Goal: Information Seeking & Learning: Learn about a topic

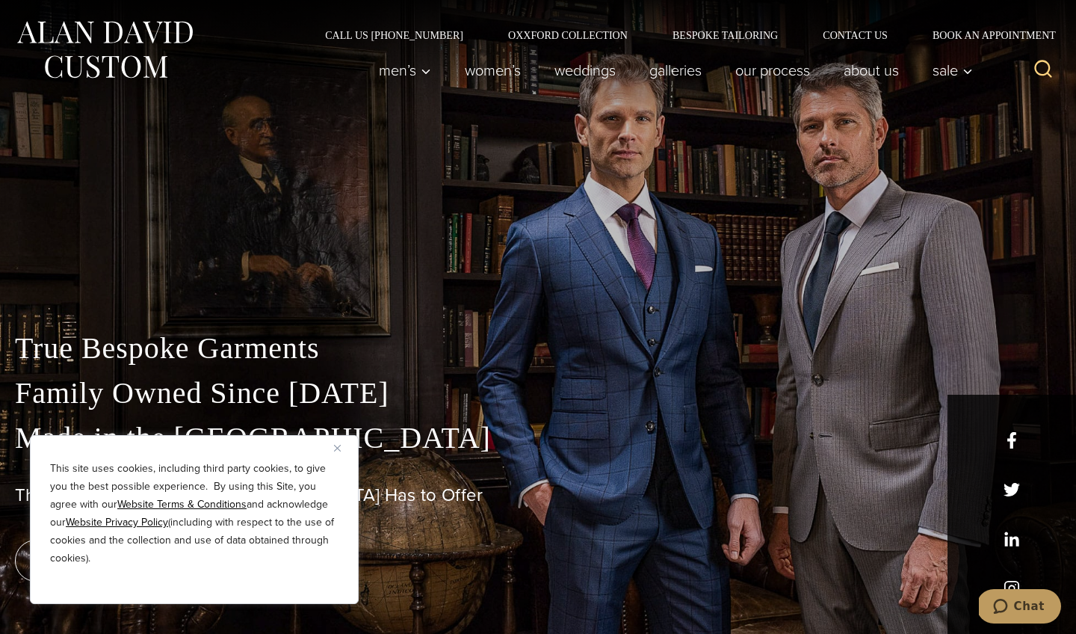
click at [336, 445] on img "Close" at bounding box center [337, 448] width 7 height 7
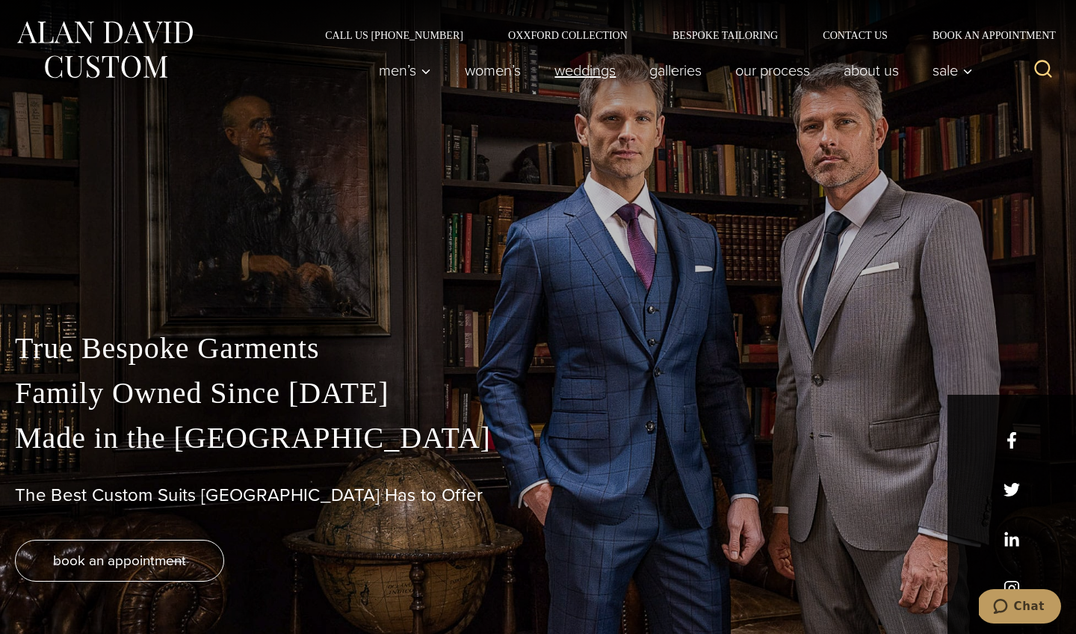
click at [565, 66] on link "weddings" at bounding box center [585, 70] width 95 height 30
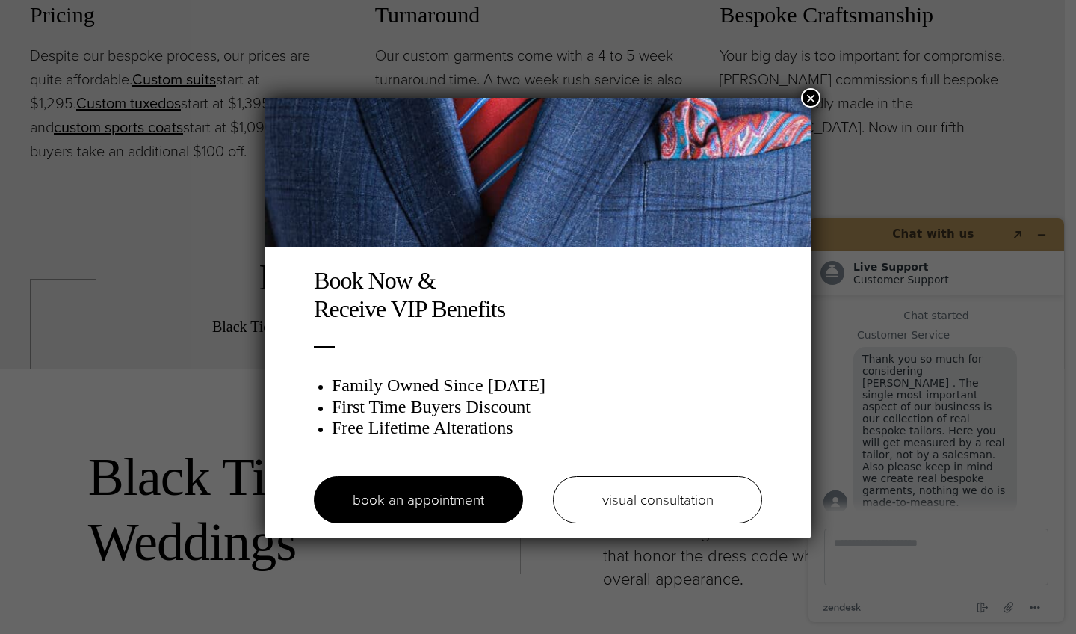
click at [811, 96] on button "×" at bounding box center [810, 97] width 19 height 19
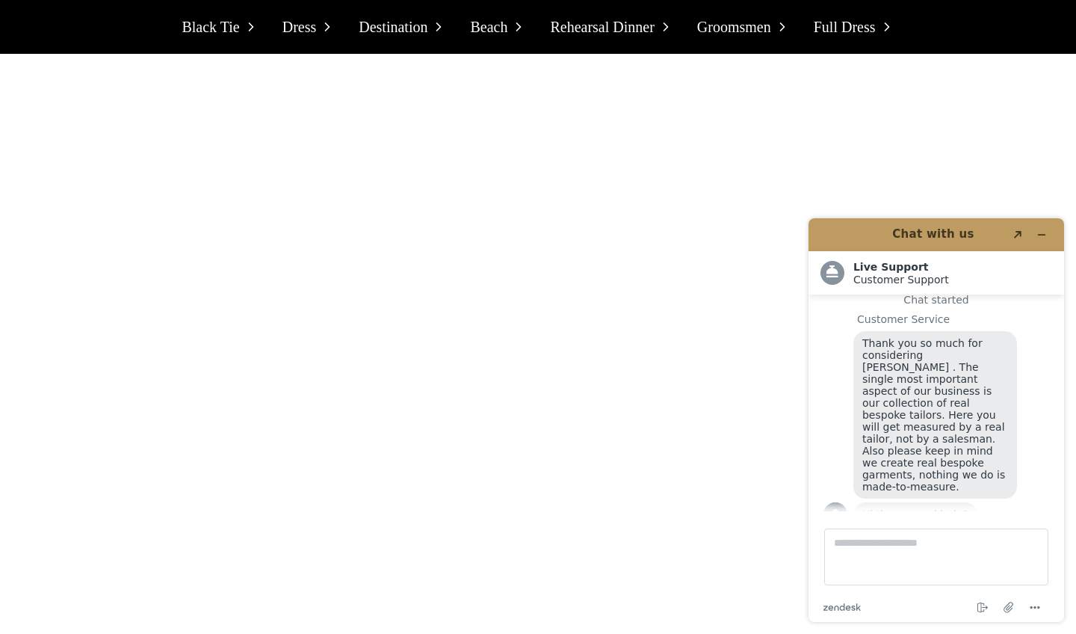
scroll to position [11341, 0]
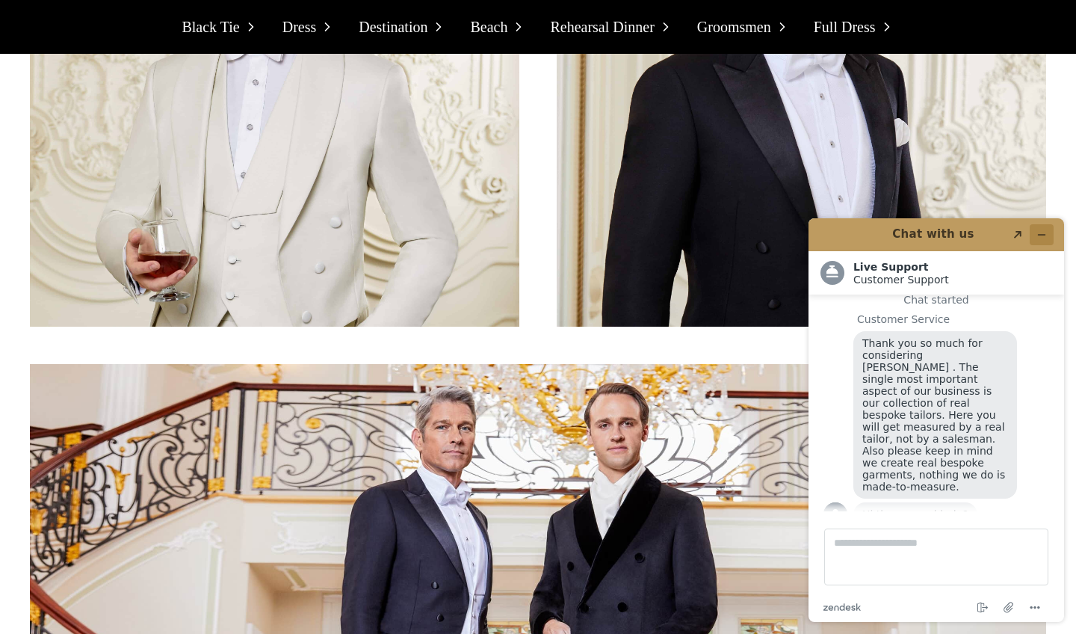
click at [1037, 234] on icon "Minimize widget" at bounding box center [1042, 234] width 10 height 10
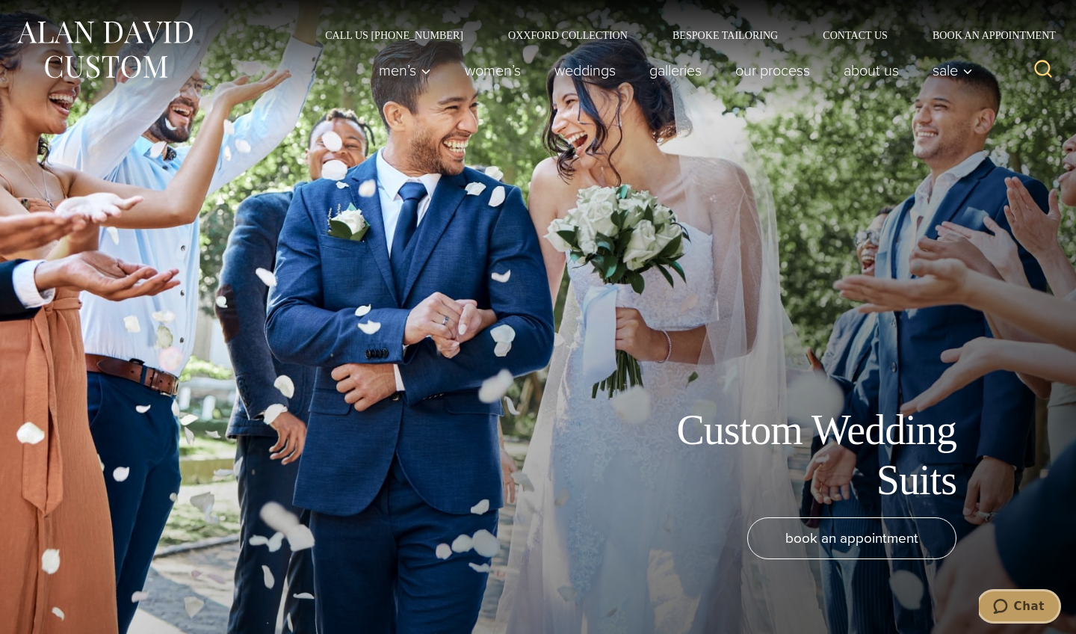
scroll to position [0, 0]
click at [484, 72] on link "Women’s" at bounding box center [493, 70] width 90 height 30
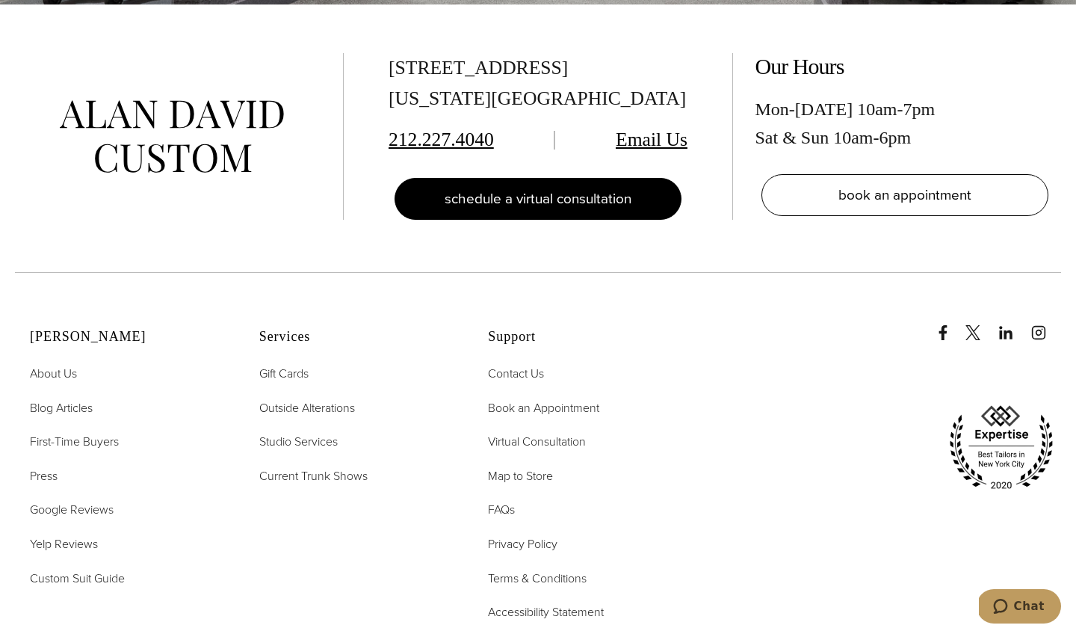
scroll to position [8875, 0]
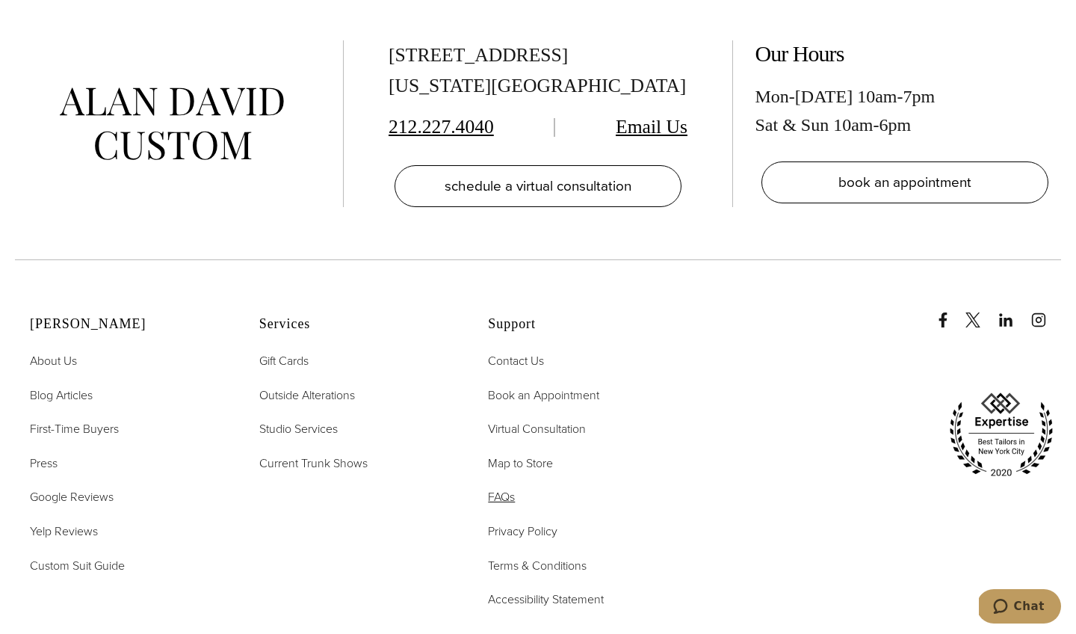
click at [498, 488] on span "FAQs" at bounding box center [501, 496] width 27 height 17
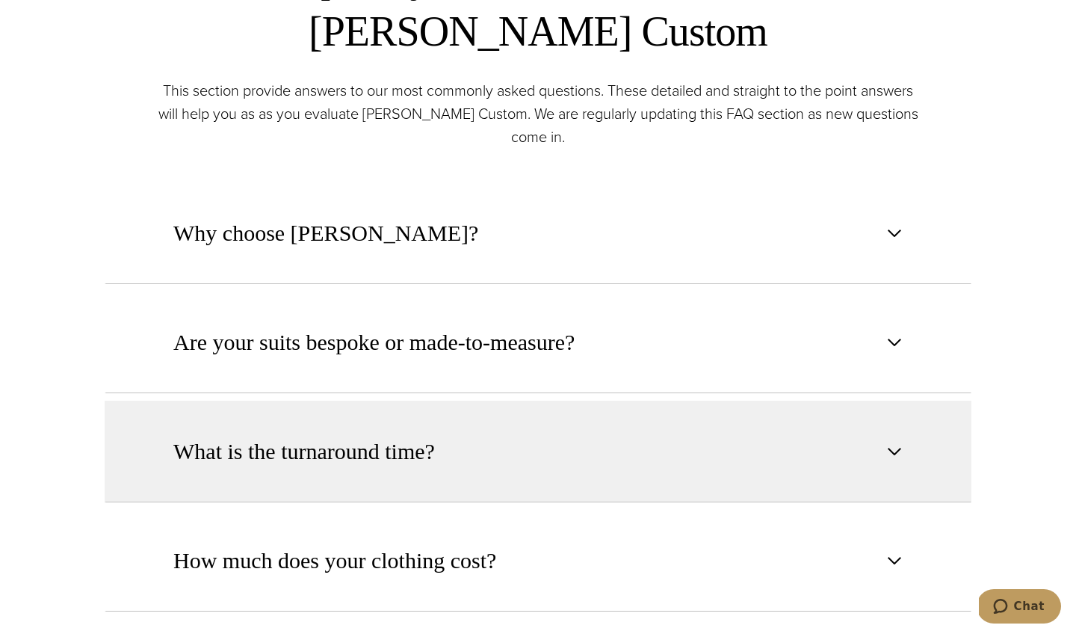
scroll to position [737, 0]
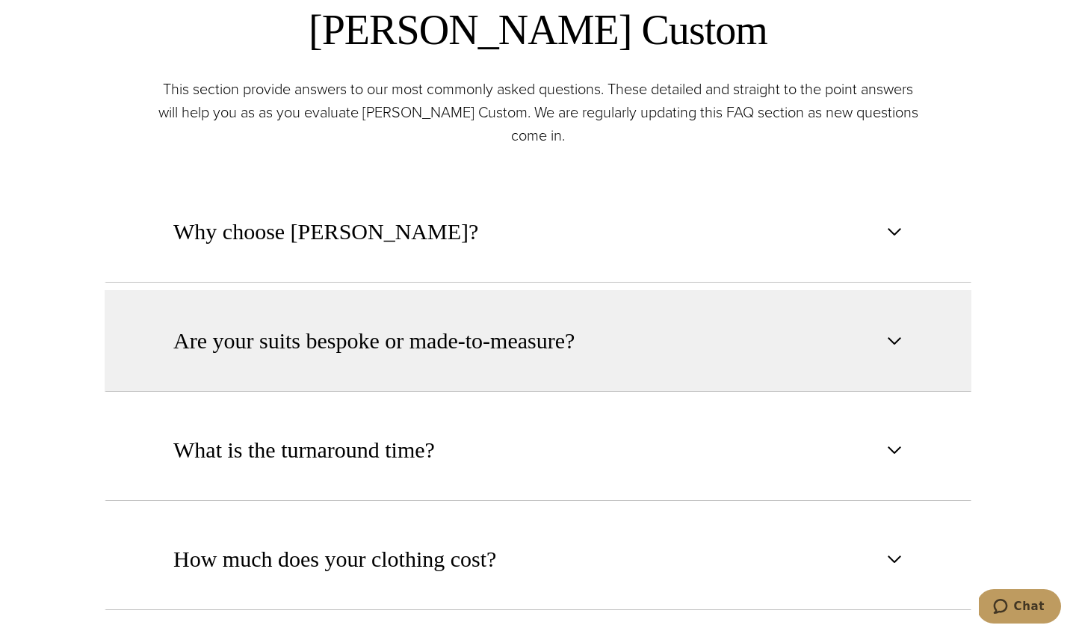
click at [900, 341] on span "button" at bounding box center [895, 341] width 18 height 18
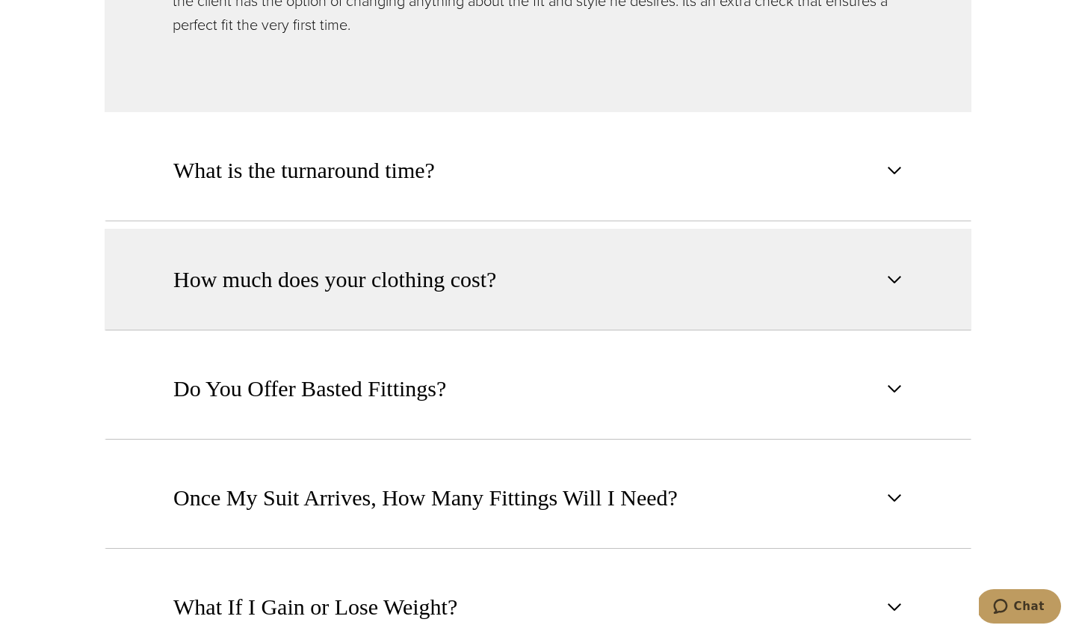
scroll to position [1382, 0]
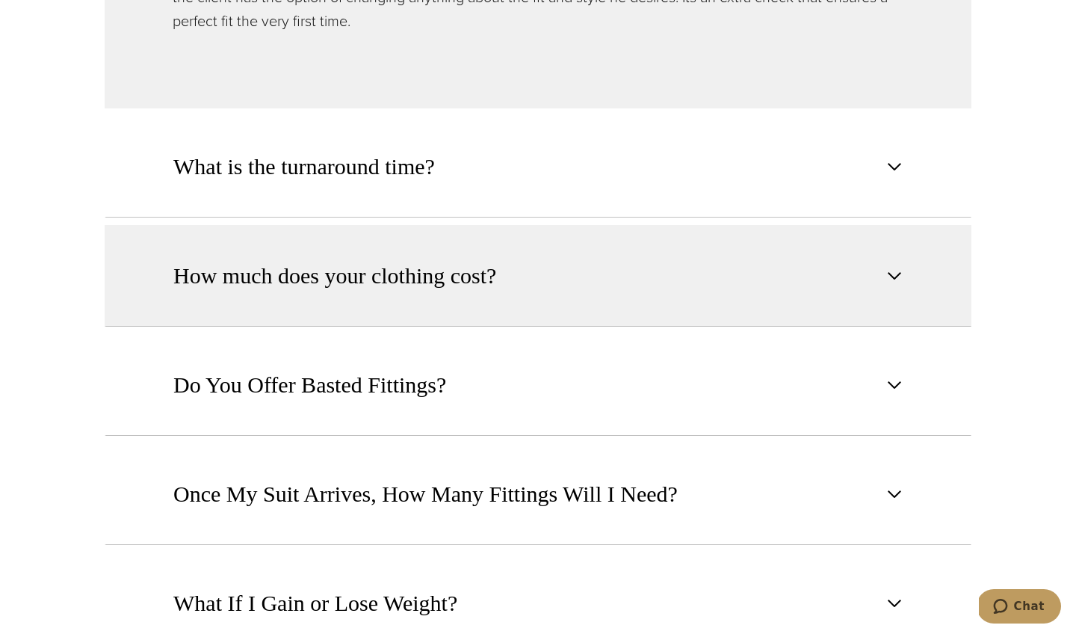
click at [492, 270] on span "How much does your clothing cost?" at bounding box center [334, 275] width 323 height 33
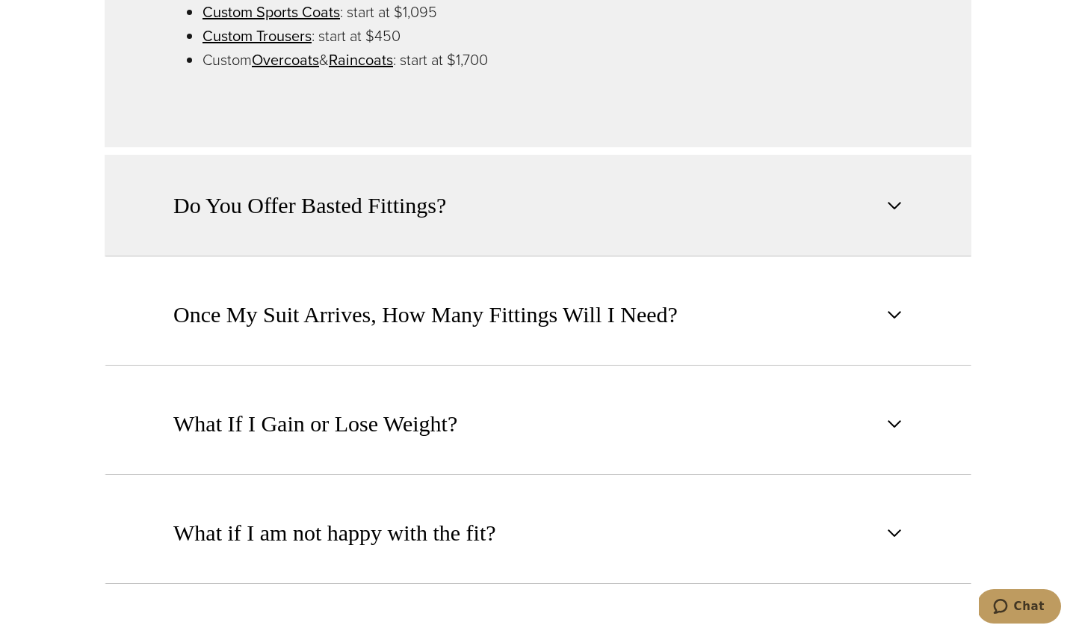
scroll to position [1465, 0]
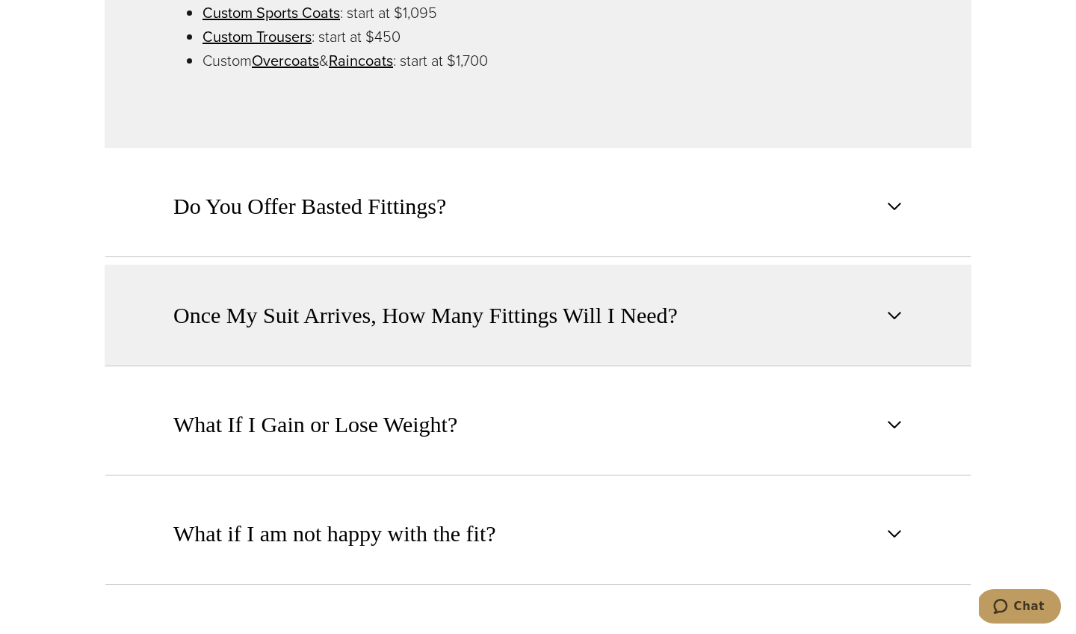
click at [892, 314] on span "button" at bounding box center [895, 315] width 18 height 18
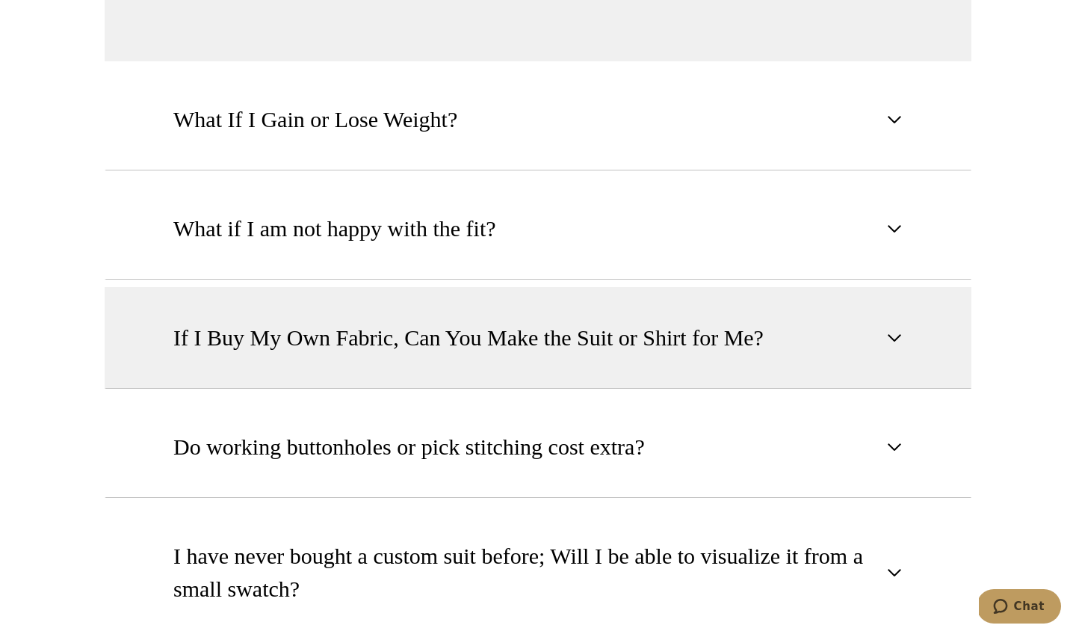
scroll to position [1658, 0]
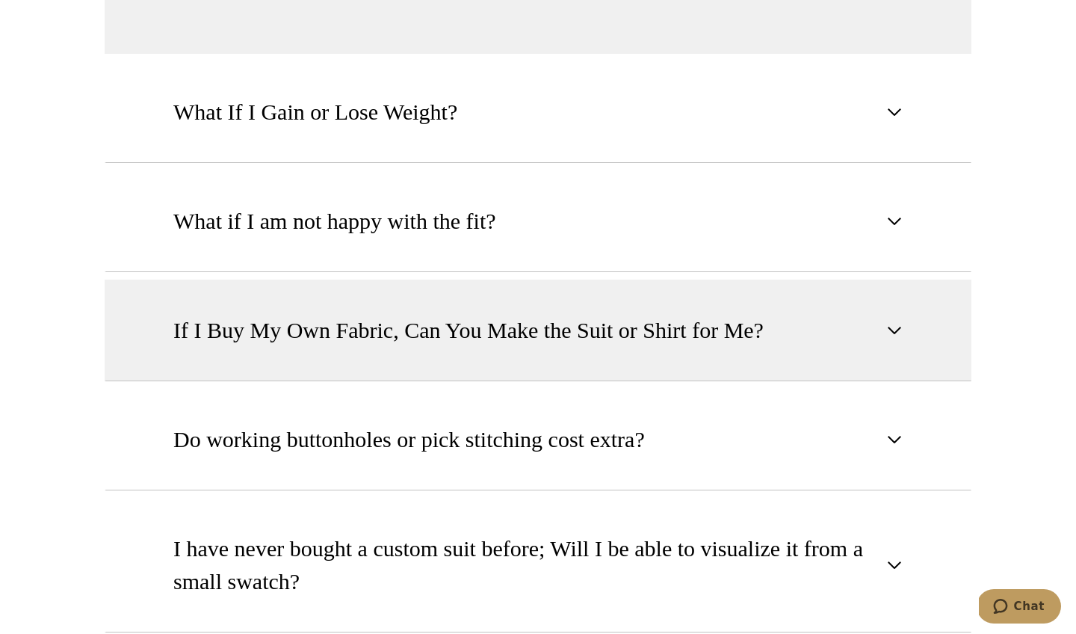
click at [895, 324] on span "button" at bounding box center [895, 330] width 18 height 18
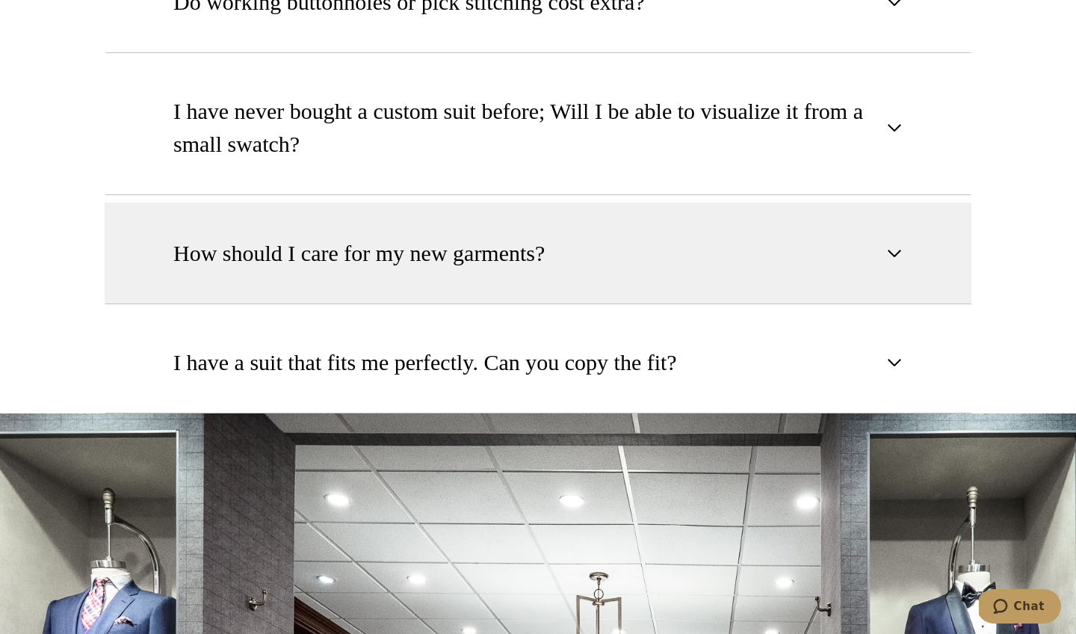
scroll to position [2093, 0]
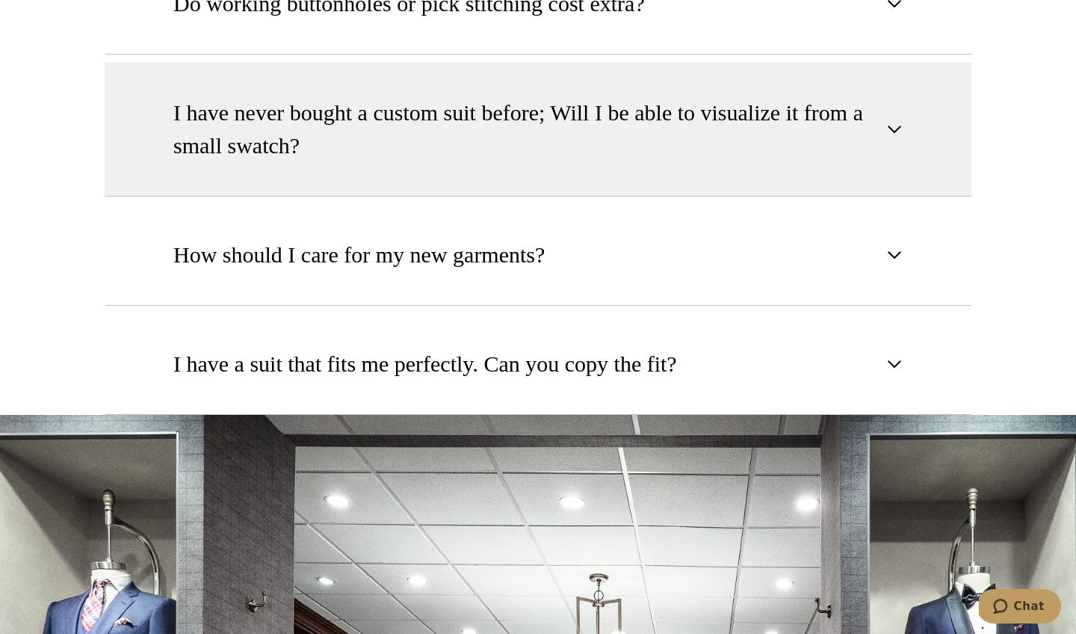
click at [653, 126] on span "I have never bought a custom suit before; Will I be able to visualize it from a…" at bounding box center [525, 129] width 705 height 66
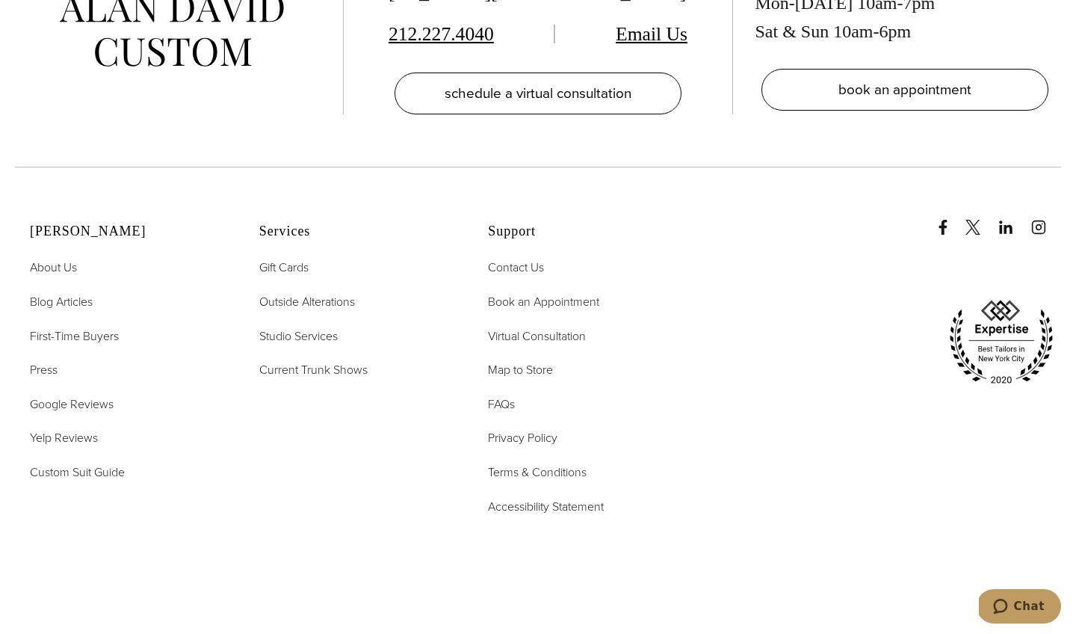
scroll to position [3246, 0]
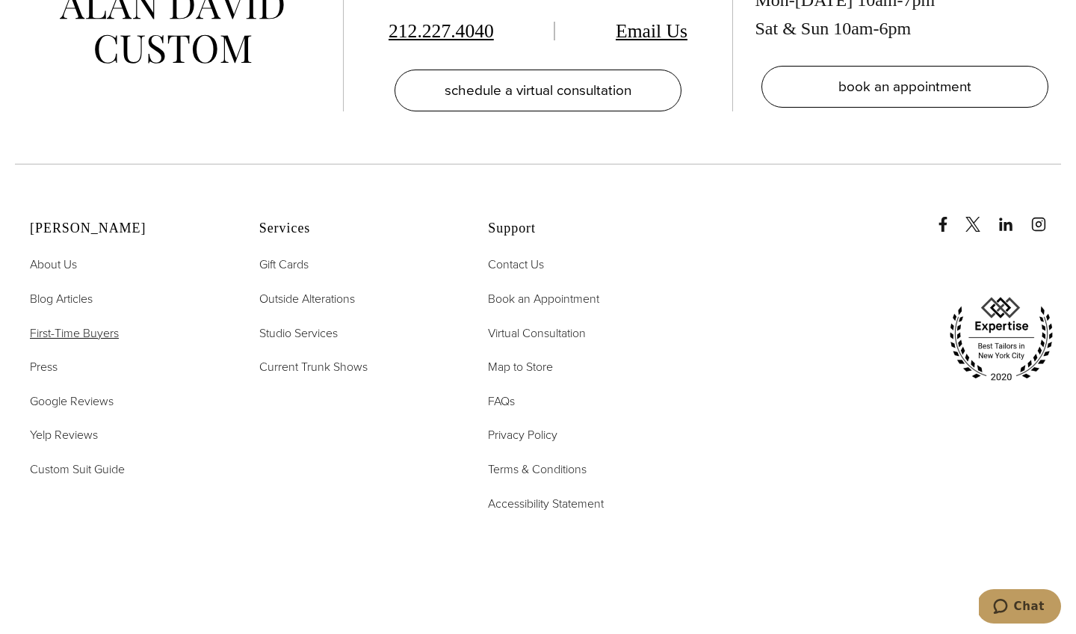
click at [69, 331] on span "First-Time Buyers" at bounding box center [74, 332] width 89 height 17
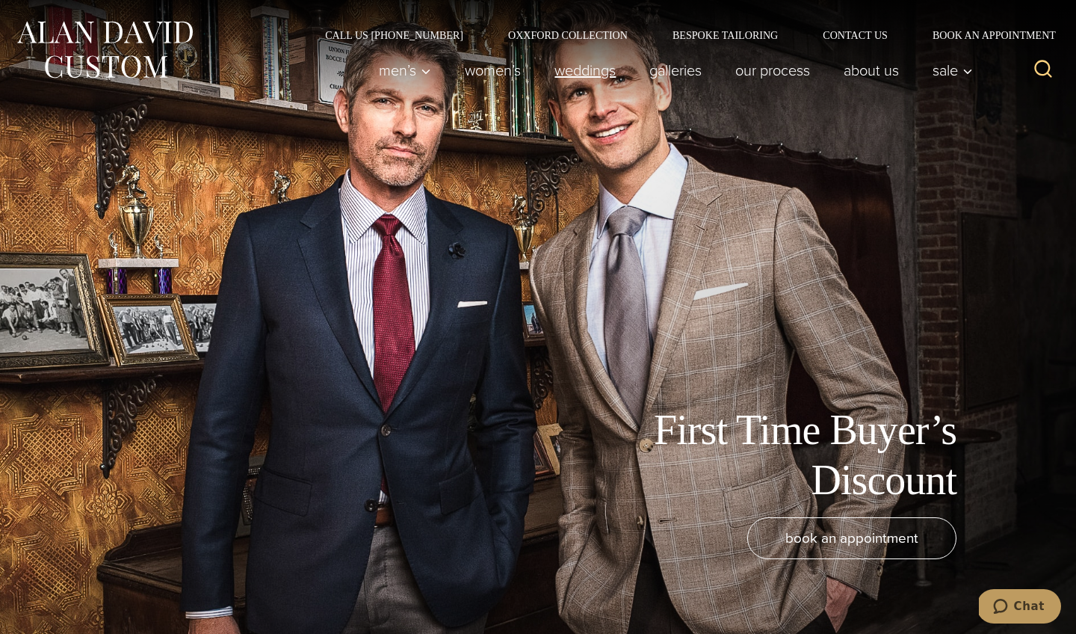
click at [570, 73] on link "weddings" at bounding box center [585, 70] width 95 height 30
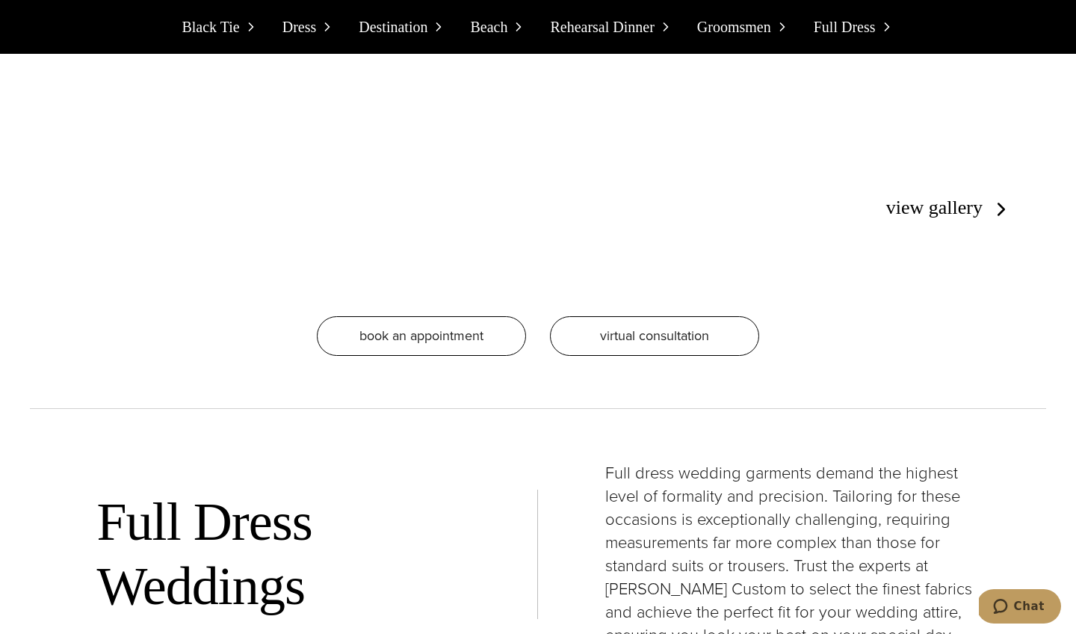
scroll to position [10497, 0]
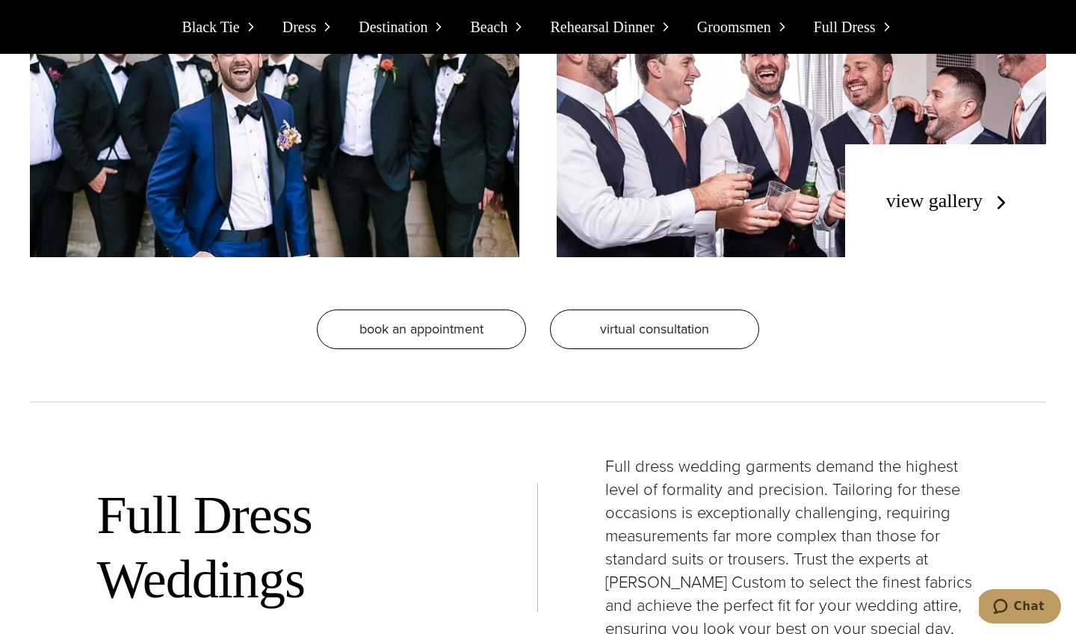
click at [1001, 190] on link "view gallery" at bounding box center [949, 201] width 126 height 22
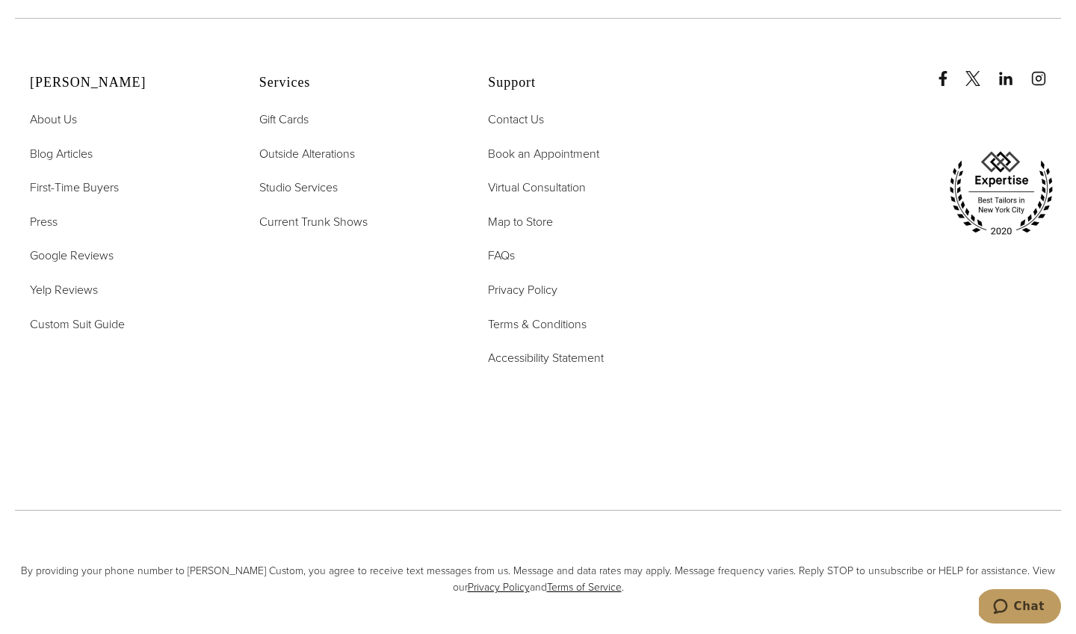
scroll to position [5317, 0]
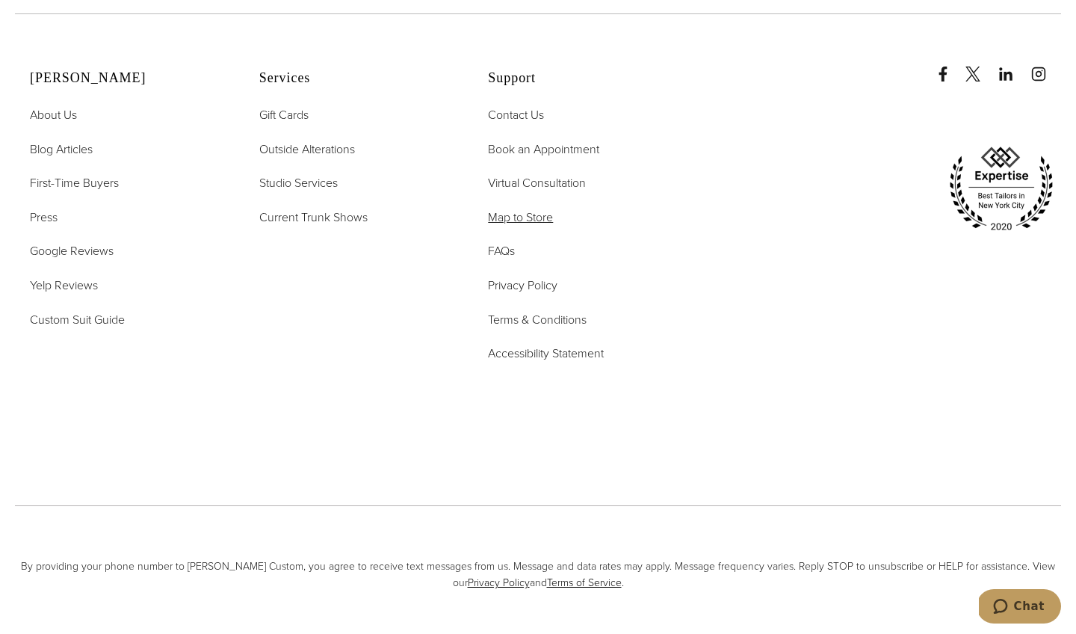
click at [522, 214] on span "Map to Store" at bounding box center [520, 217] width 65 height 17
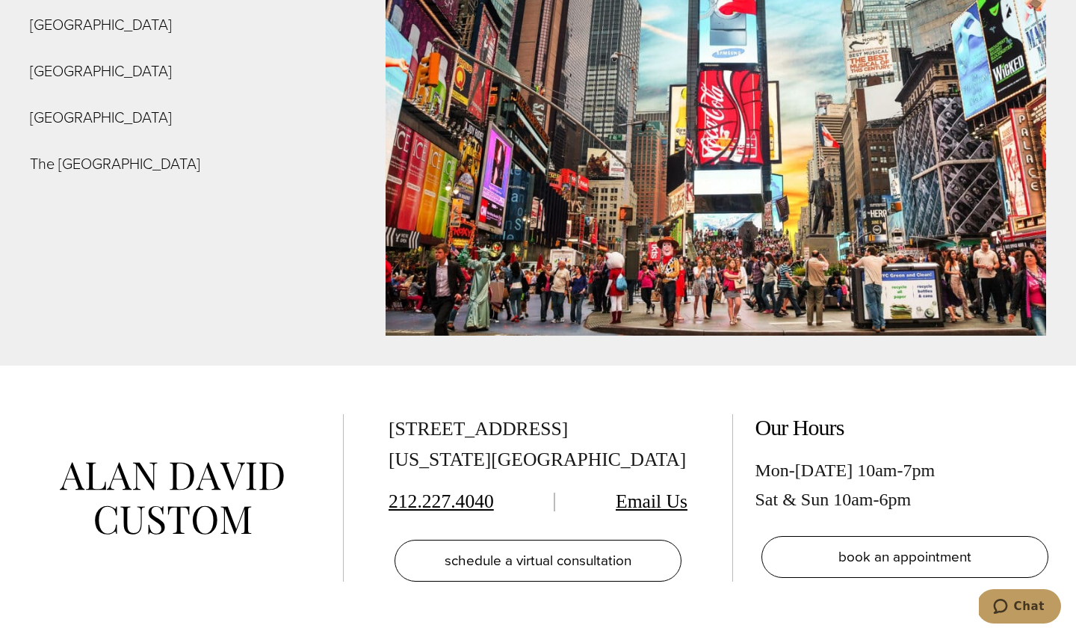
scroll to position [5688, 0]
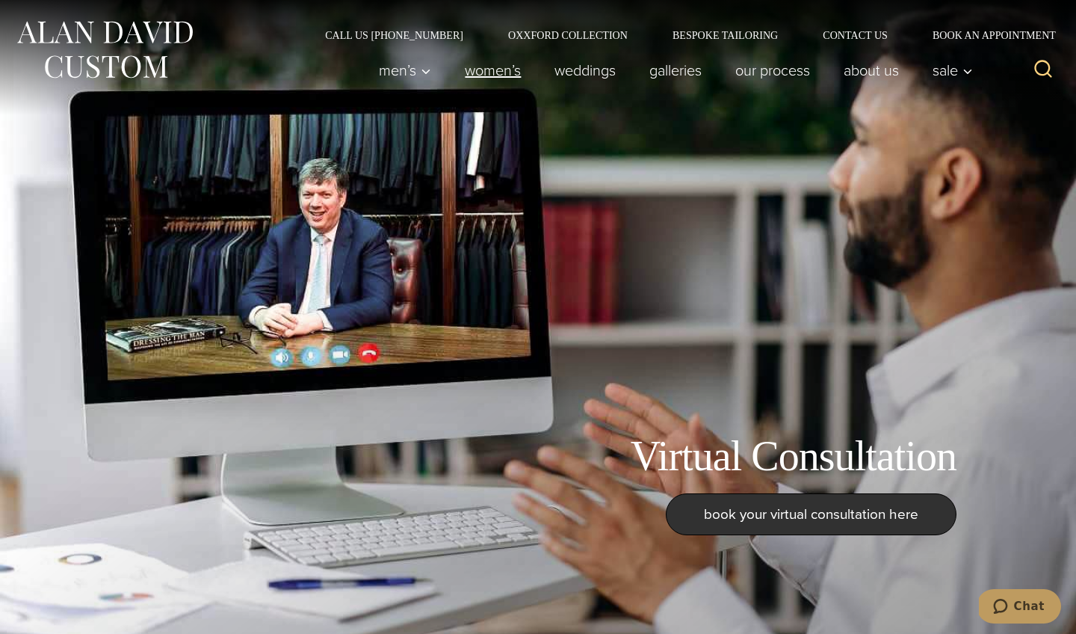
click at [495, 71] on link "Women’s" at bounding box center [493, 70] width 90 height 30
